Goal: Information Seeking & Learning: Check status

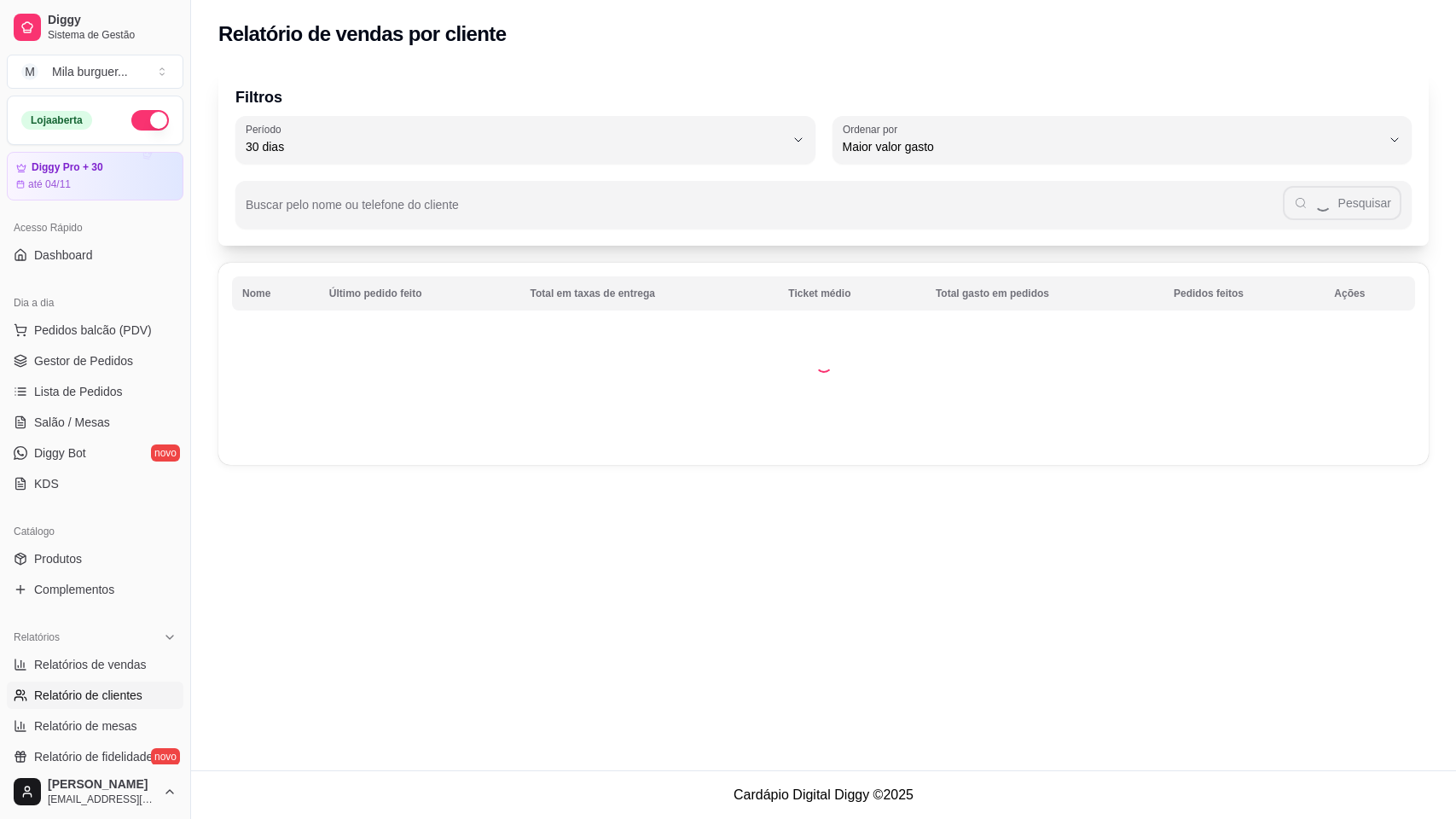
select select "30"
select select "HIGHEST_TOTAL_SPENT_WITH_ORDERS"
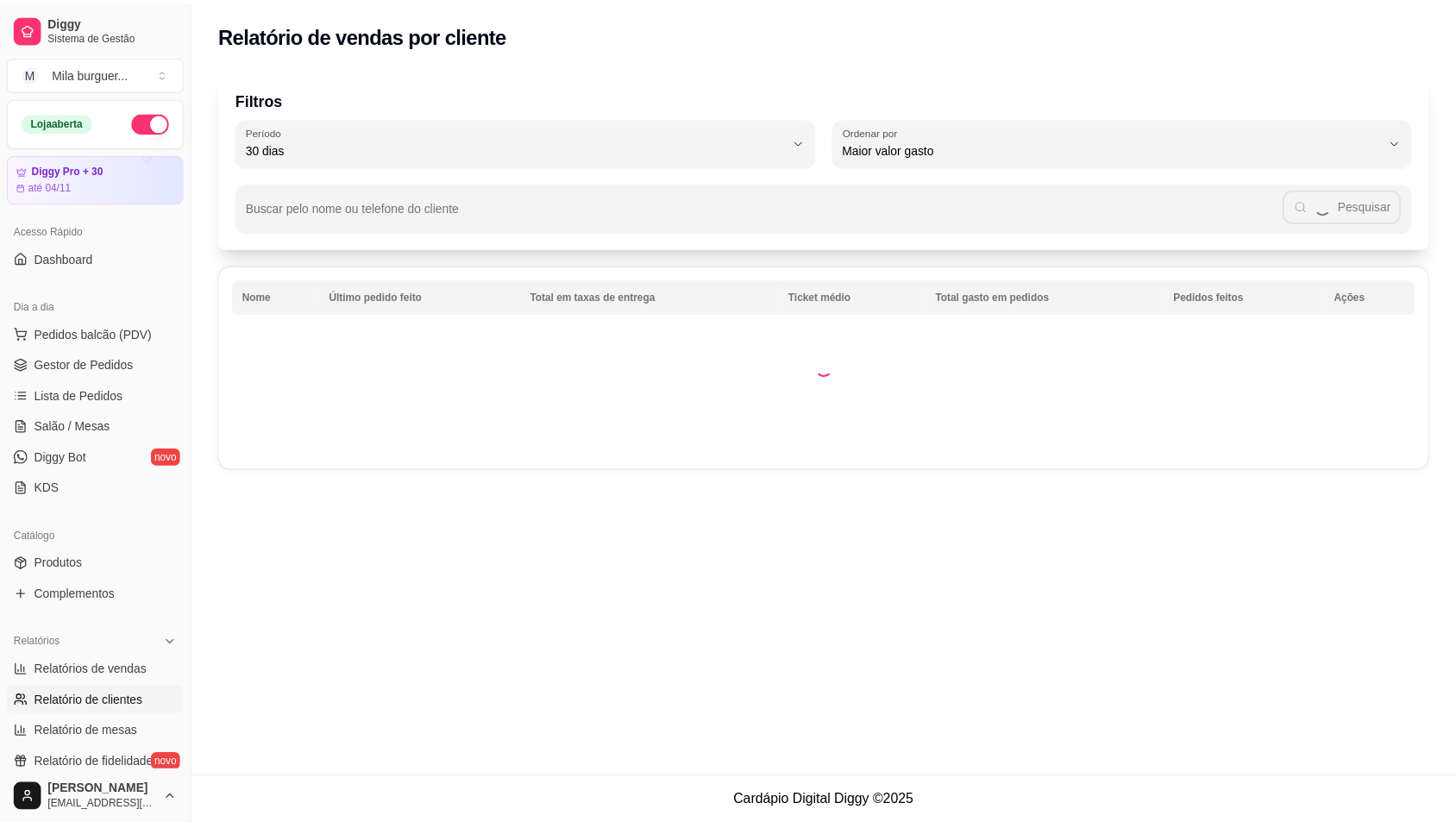
scroll to position [323, 0]
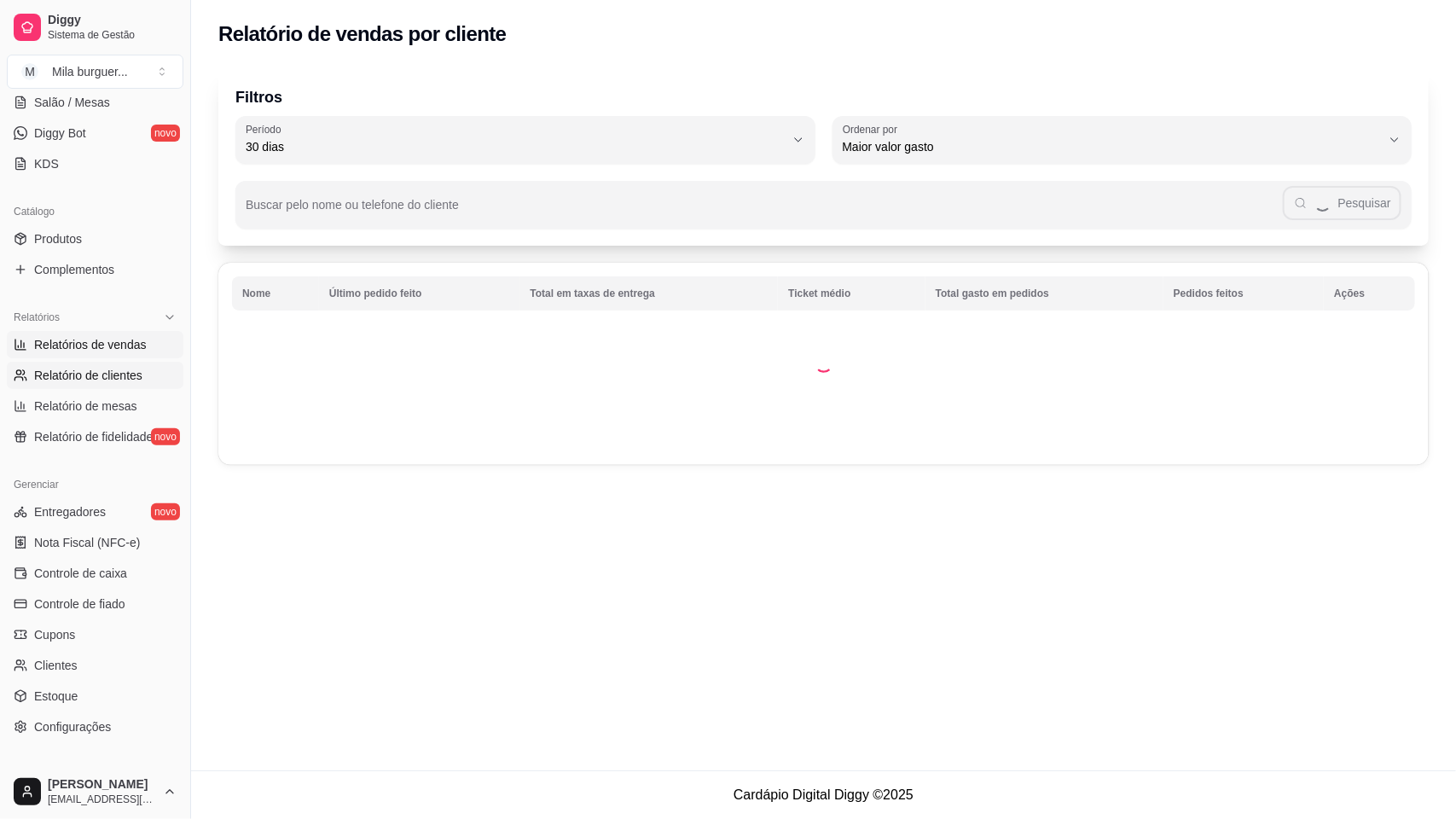
click at [79, 346] on span "Relatórios de vendas" at bounding box center [90, 344] width 113 height 17
select select "ALL"
select select "0"
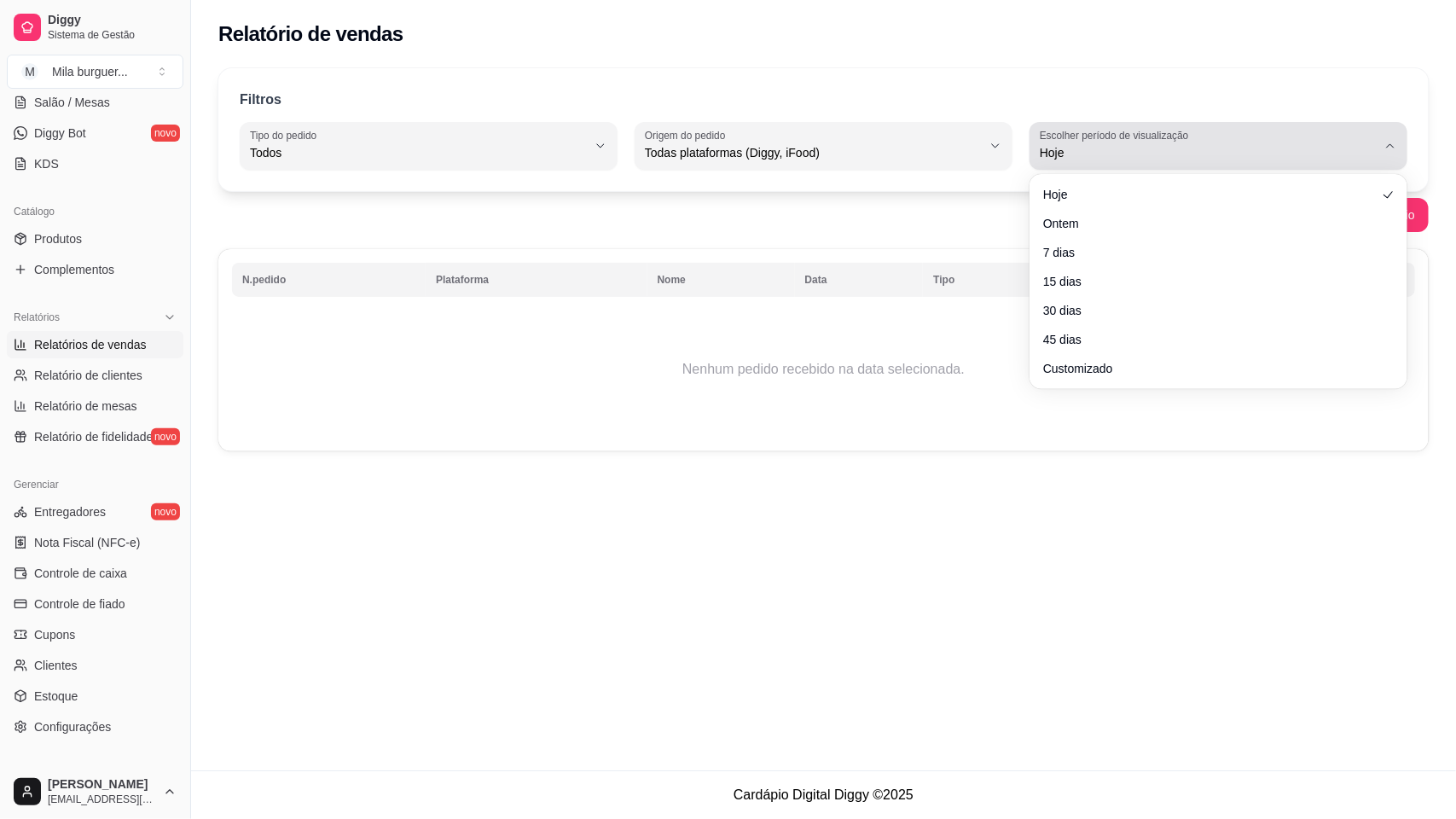
click at [1369, 153] on span "Hoje" at bounding box center [1208, 152] width 337 height 17
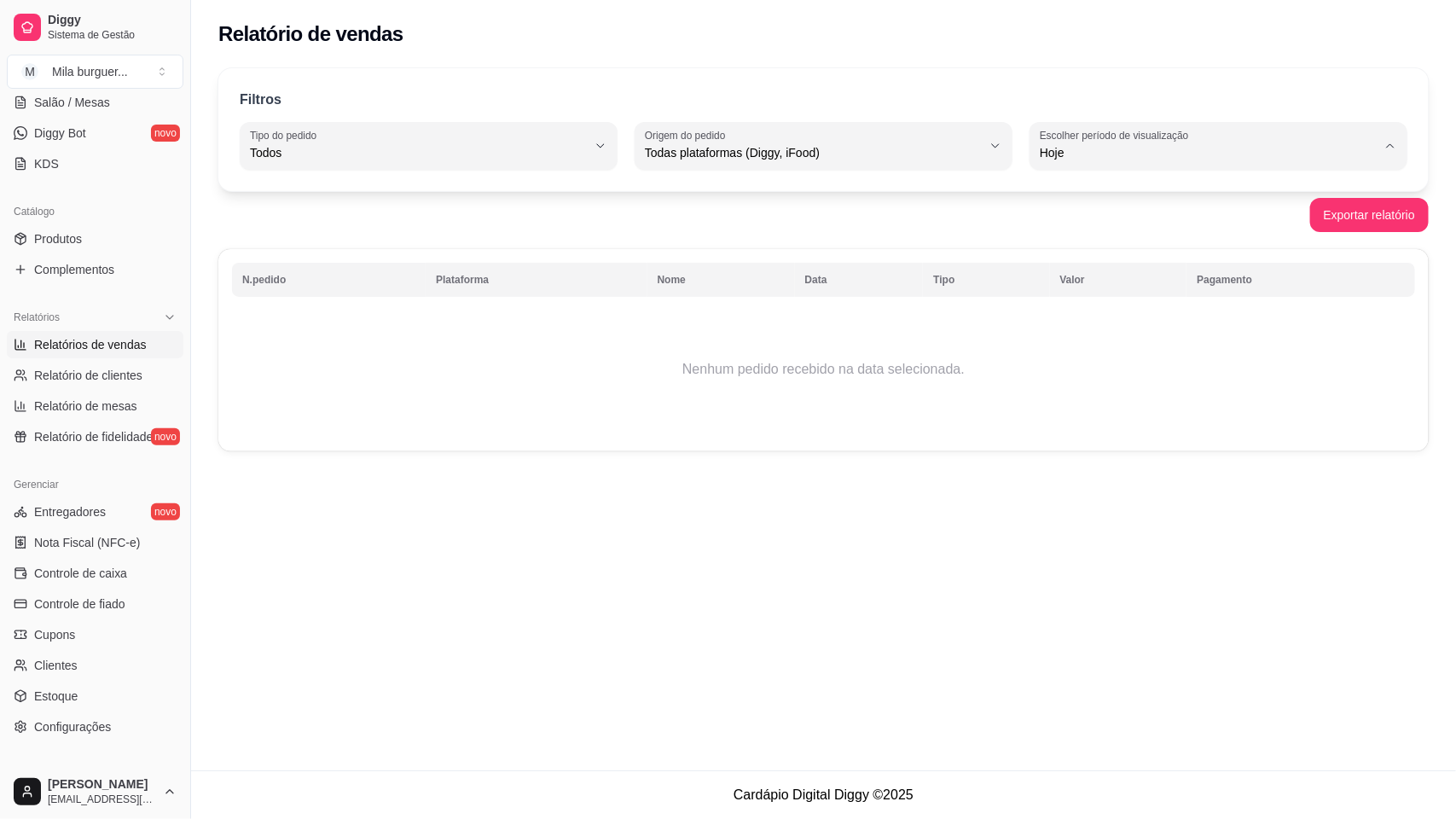
click at [1105, 213] on li "Ontem" at bounding box center [1219, 221] width 350 height 27
type input "1"
select select "1"
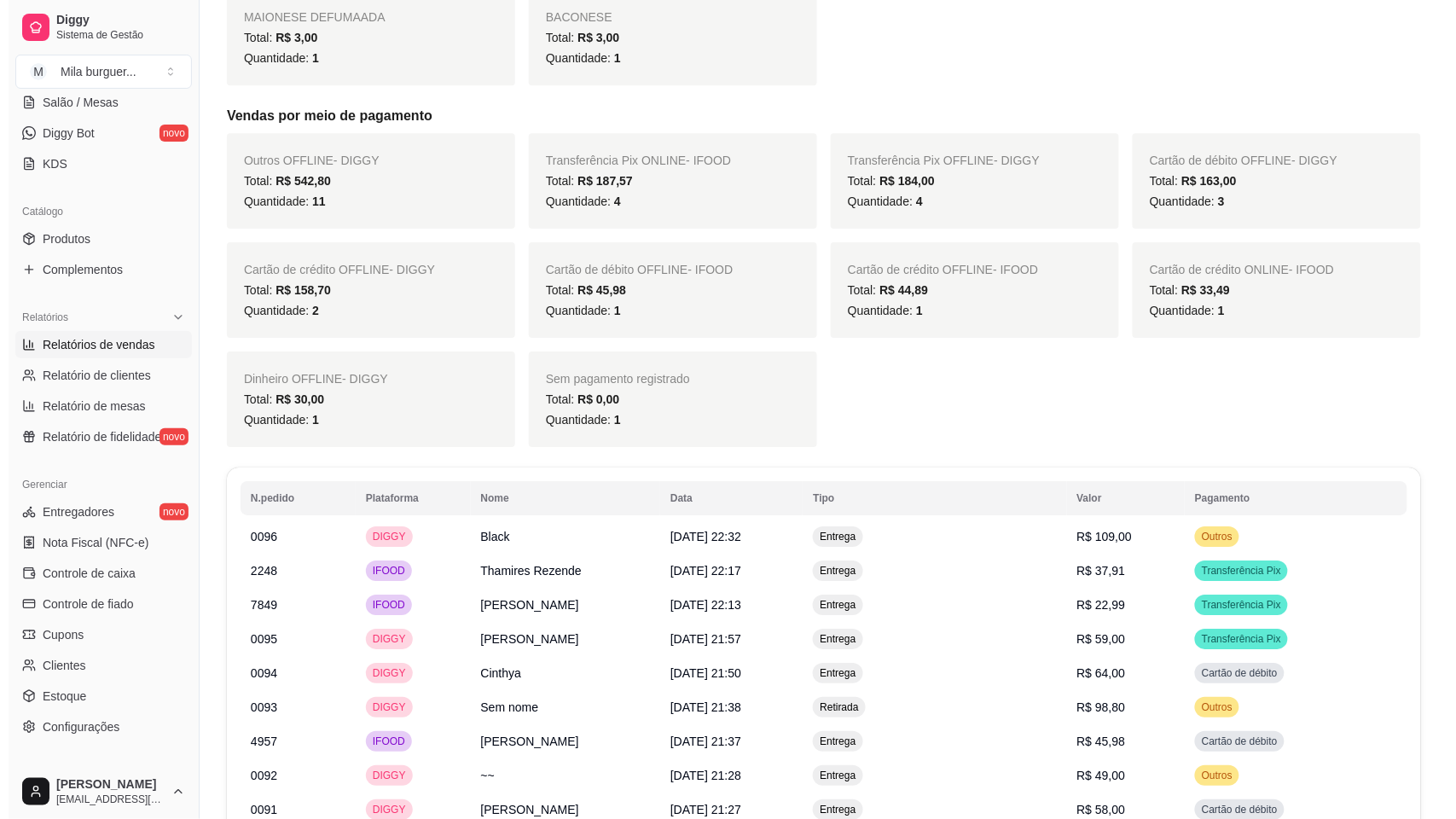
scroll to position [1492, 0]
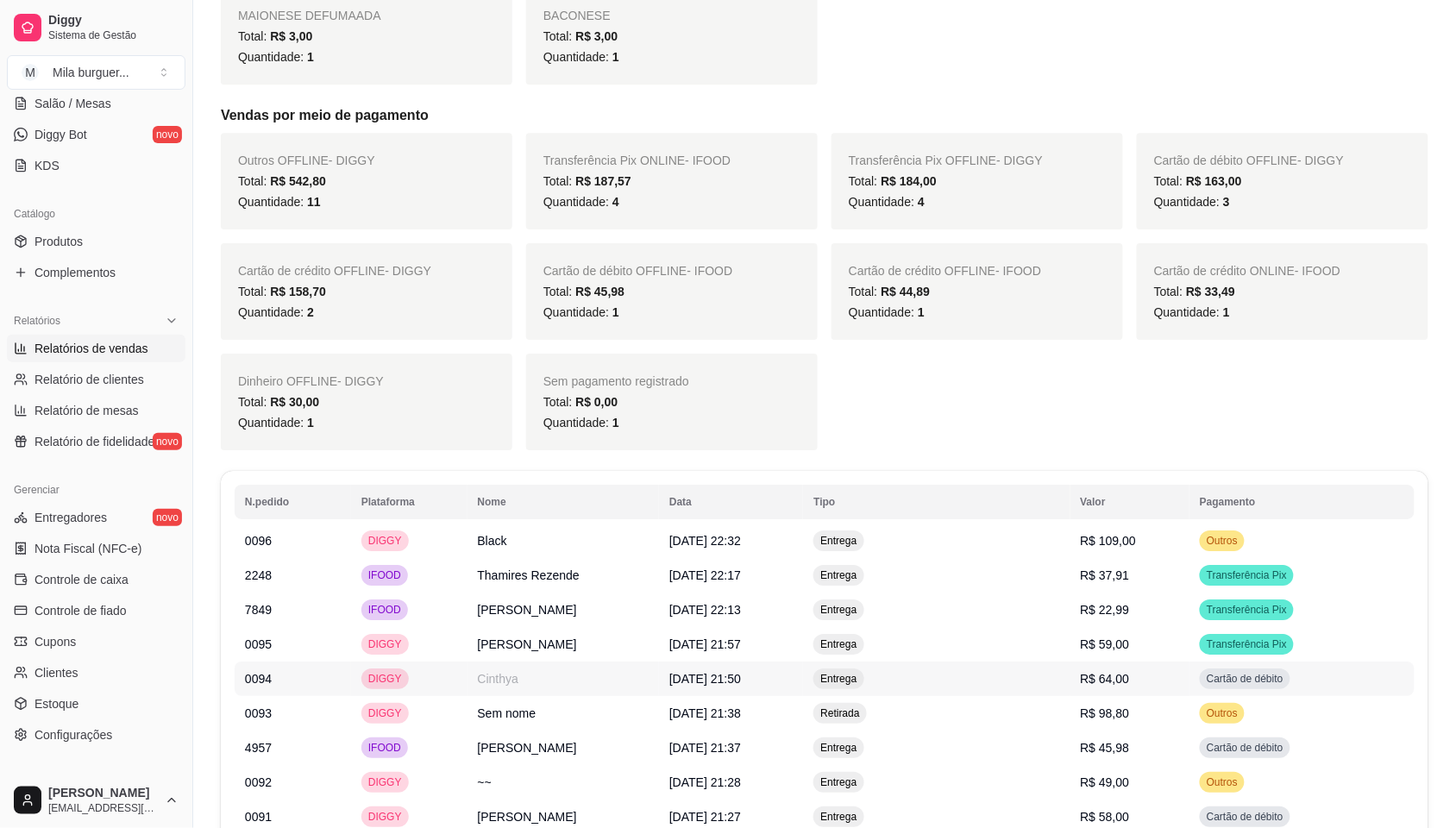
click at [642, 696] on td "Cinthya" at bounding box center [563, 679] width 192 height 35
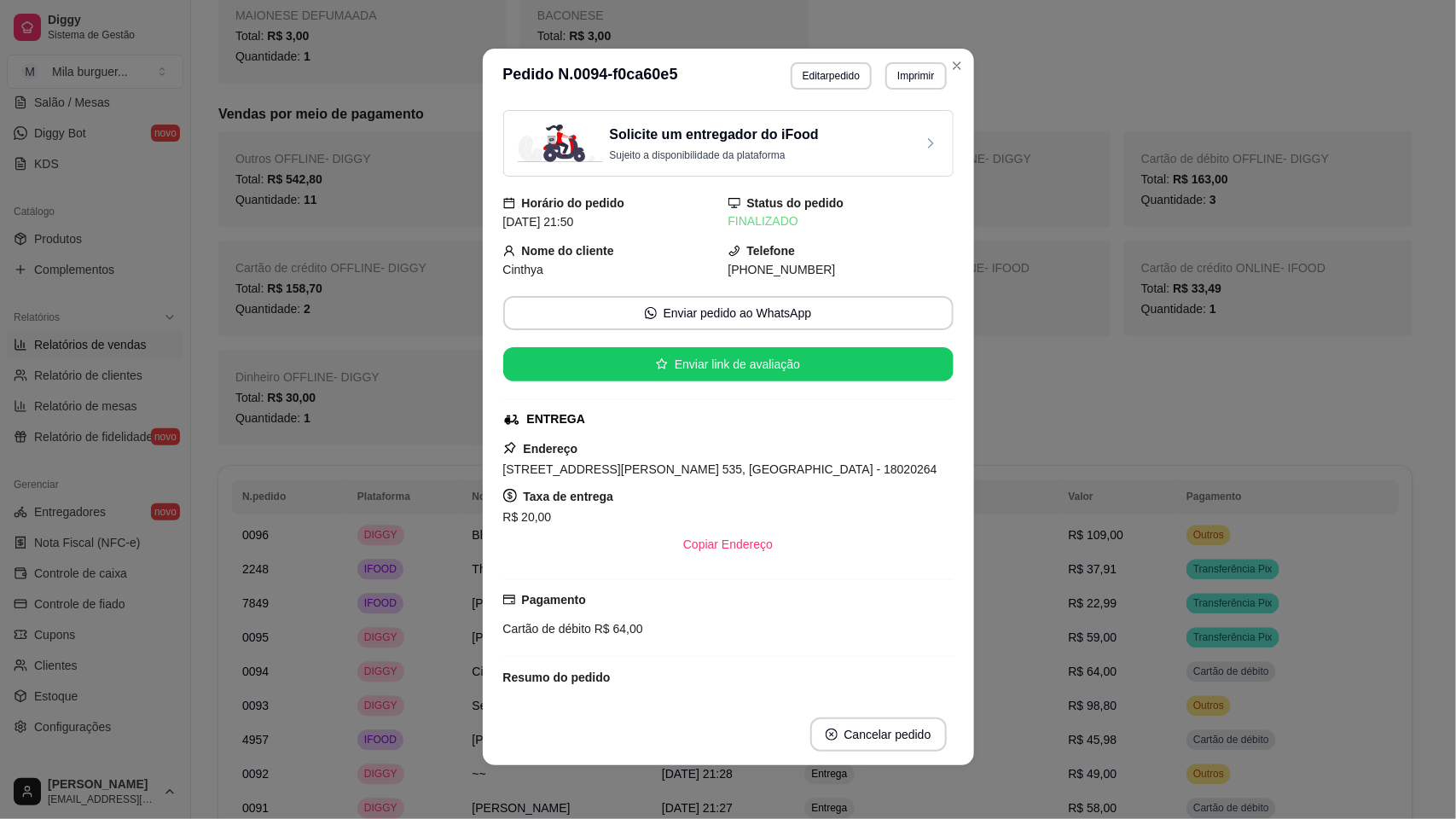
scroll to position [0, 0]
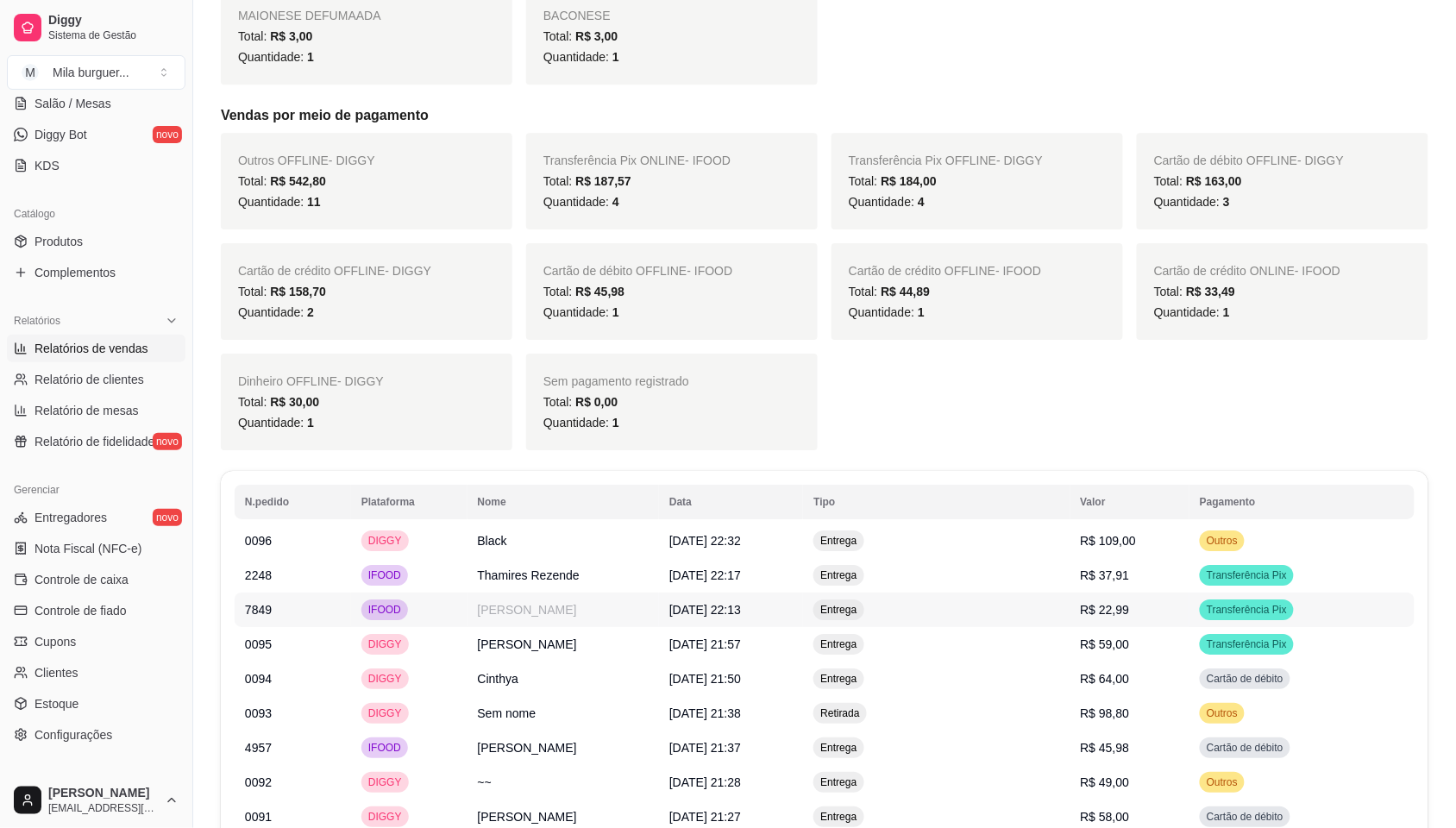
click at [740, 616] on span "[DATE] 22:13" at bounding box center [705, 610] width 72 height 14
click at [740, 582] on span "[DATE] 22:17" at bounding box center [705, 576] width 72 height 14
click at [552, 660] on td "[PERSON_NAME]" at bounding box center [563, 644] width 192 height 35
